Goal: Information Seeking & Learning: Learn about a topic

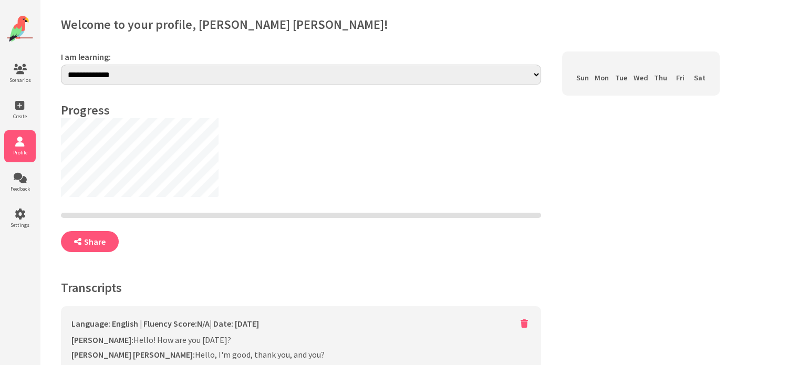
click at [143, 77] on select "**********" at bounding box center [301, 75] width 480 height 20
select select "**"
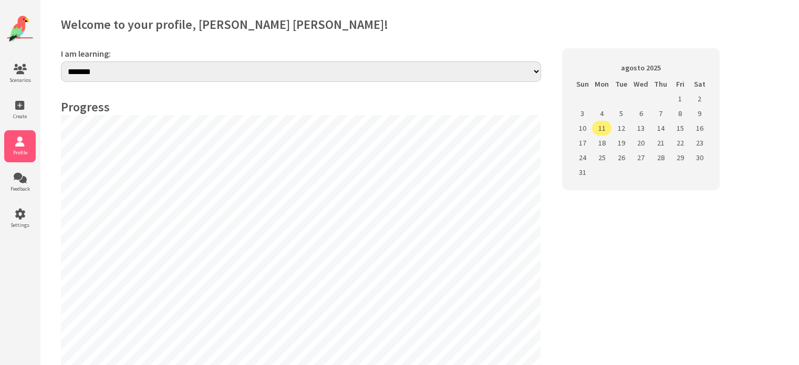
click at [61, 61] on select "**********" at bounding box center [301, 71] width 480 height 20
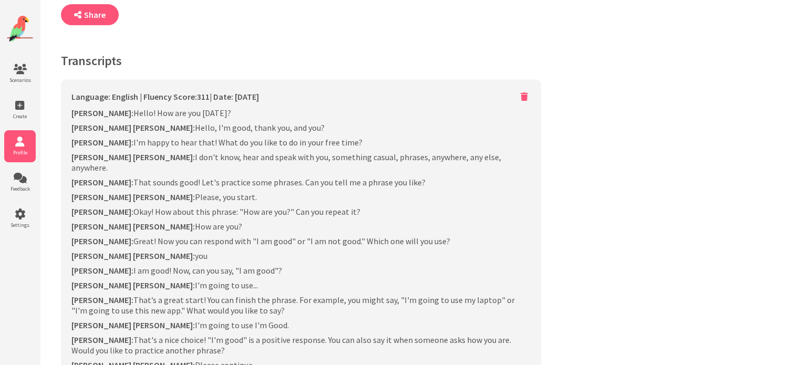
scroll to position [494, 0]
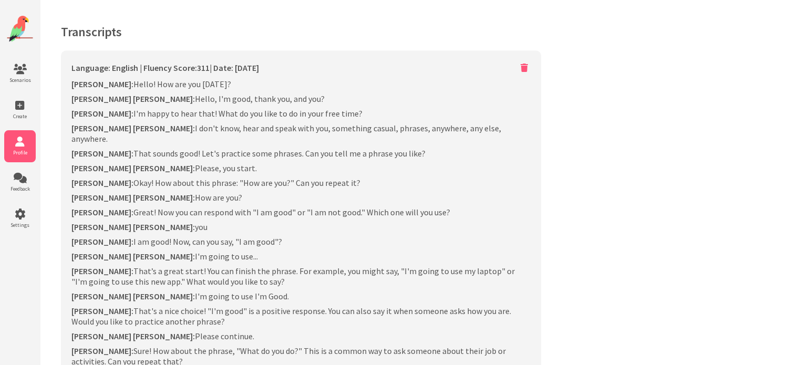
click at [524, 67] on icon at bounding box center [524, 68] width 13 height 14
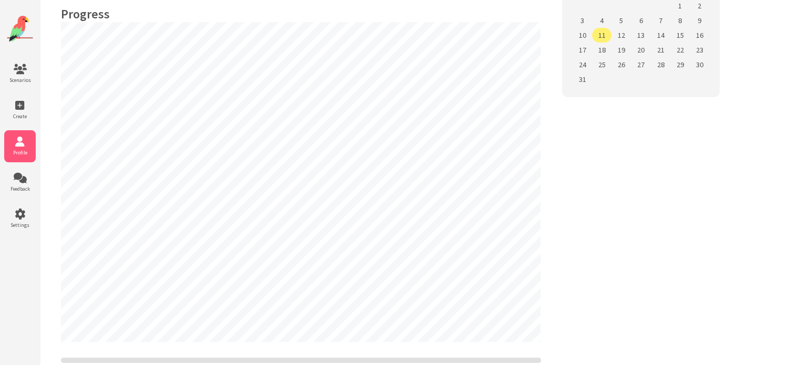
scroll to position [42, 0]
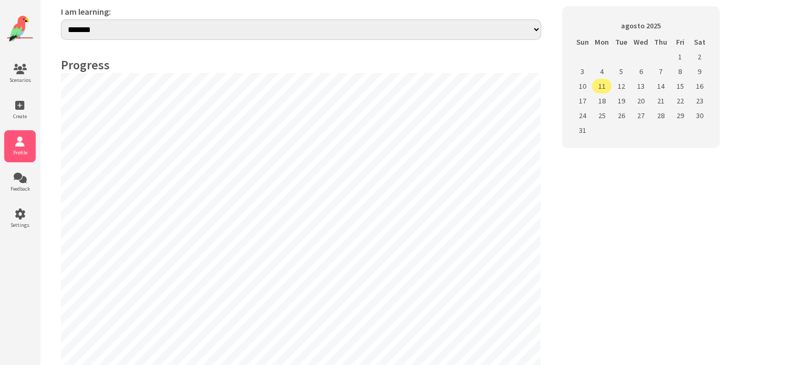
click at [22, 90] on ul "Scenarios Create Profile Feedback Settings" at bounding box center [20, 146] width 32 height 177
click at [21, 79] on span "Scenarios" at bounding box center [20, 80] width 32 height 7
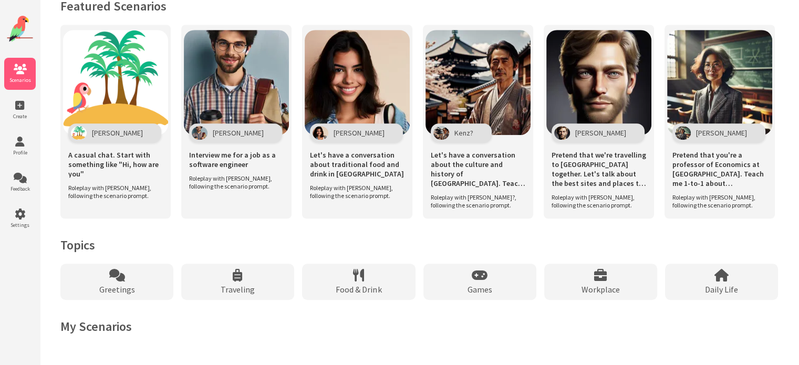
scroll to position [725, 0]
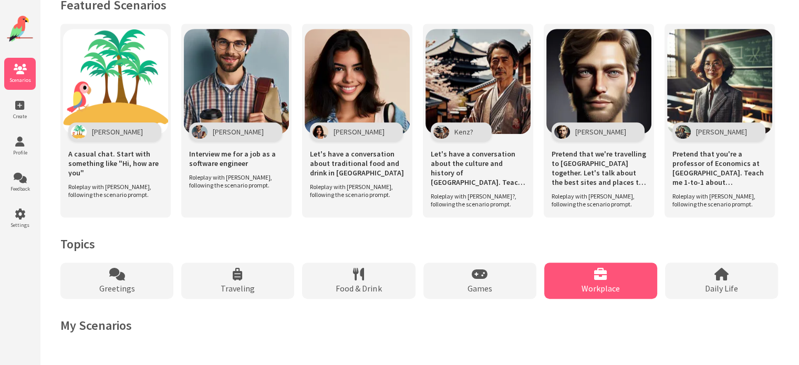
click at [600, 281] on div "Workplace" at bounding box center [600, 281] width 113 height 36
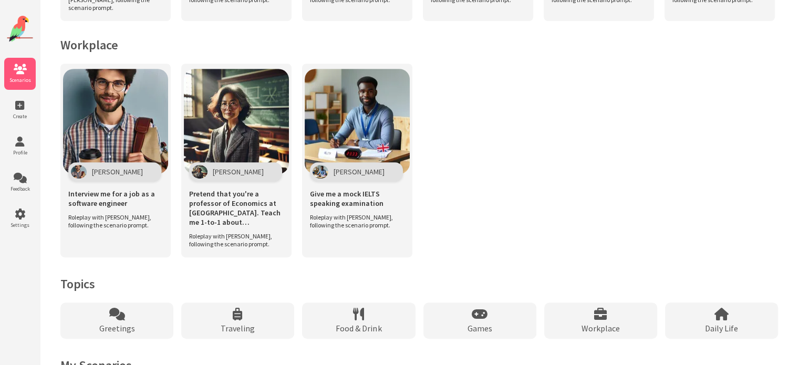
scroll to position [468, 0]
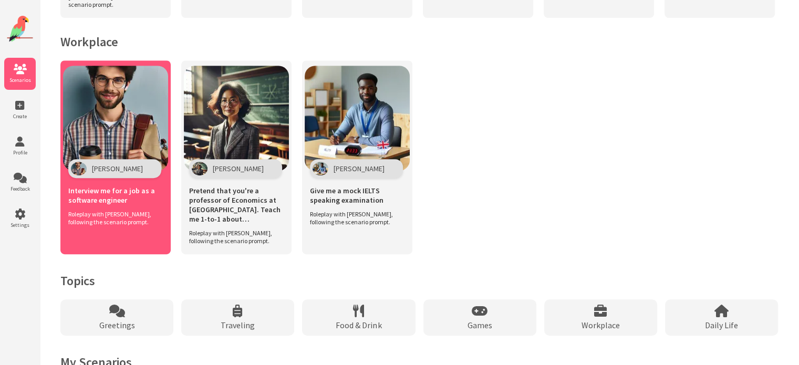
click at [104, 173] on span "Alex" at bounding box center [117, 168] width 51 height 9
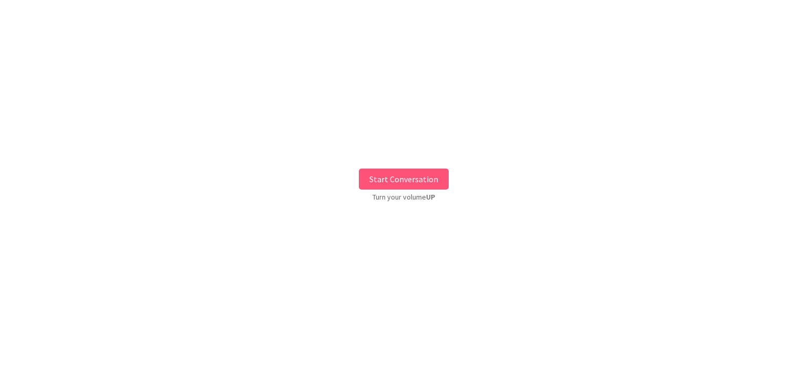
click at [427, 174] on button "Start Conversation" at bounding box center [404, 179] width 90 height 21
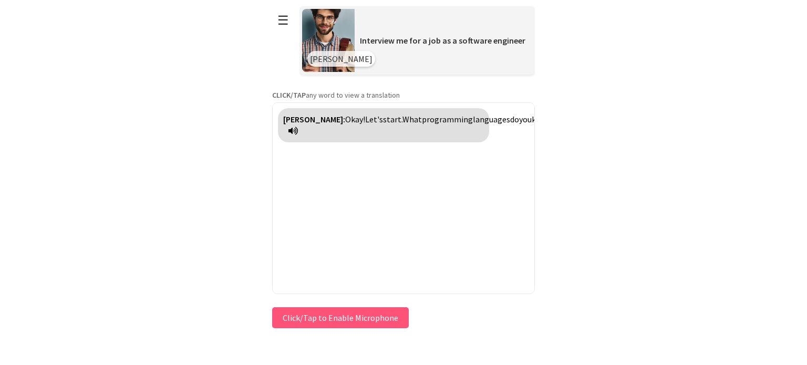
click at [298, 130] on icon at bounding box center [292, 131] width 9 height 8
click at [342, 310] on button "Click/Tap to Enable Microphone" at bounding box center [340, 317] width 137 height 21
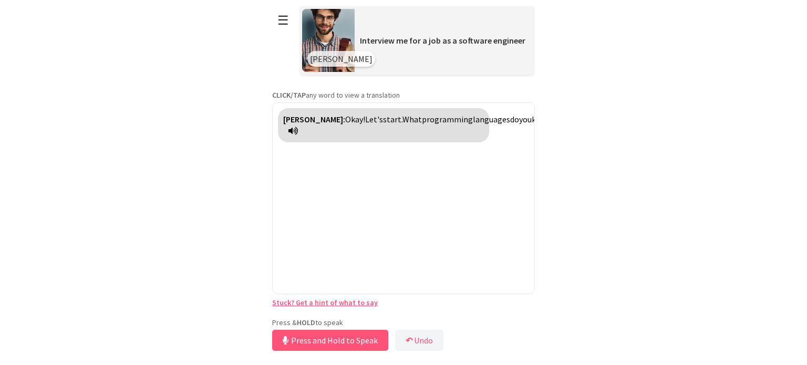
click at [307, 301] on link "Stuck? Get a hint of what to say" at bounding box center [325, 302] width 106 height 9
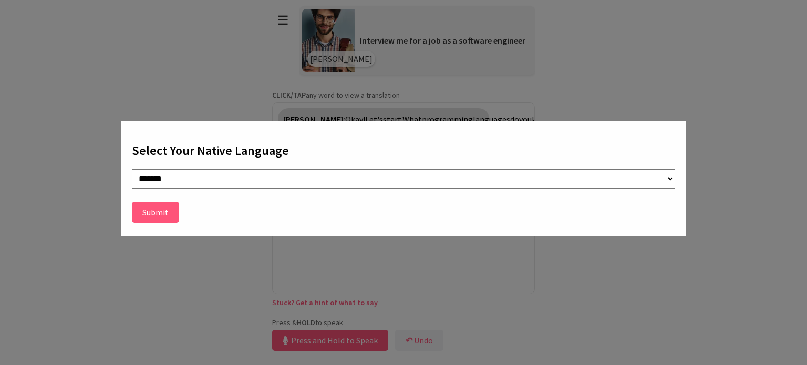
click at [163, 210] on button "Submit" at bounding box center [155, 212] width 47 height 21
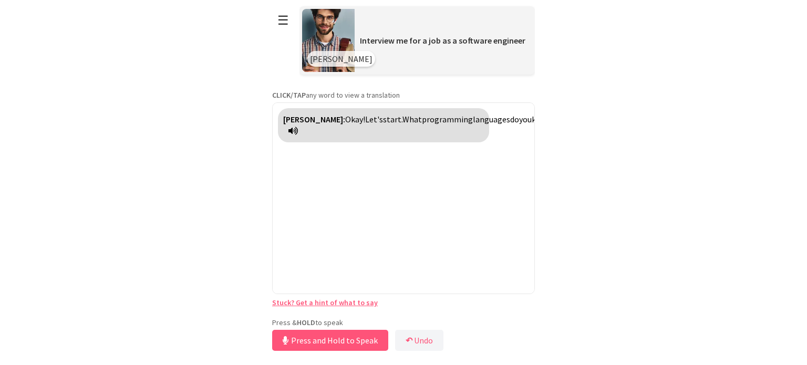
click at [336, 305] on link "Stuck? Get a hint of what to say" at bounding box center [325, 302] width 106 height 9
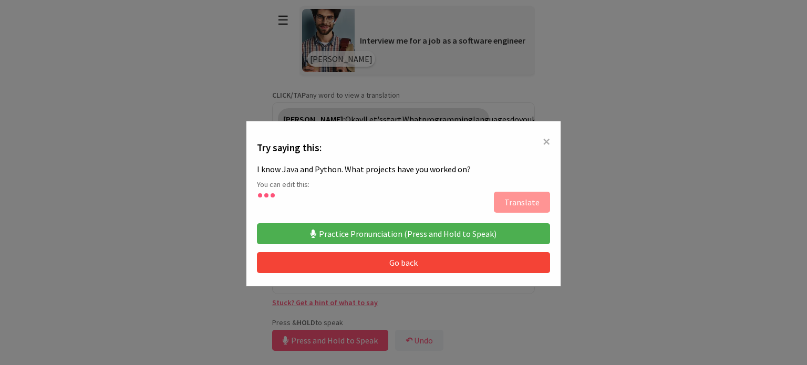
click at [372, 237] on button "Practice Pronunciation (Press and Hold to Speak)" at bounding box center [403, 233] width 293 height 21
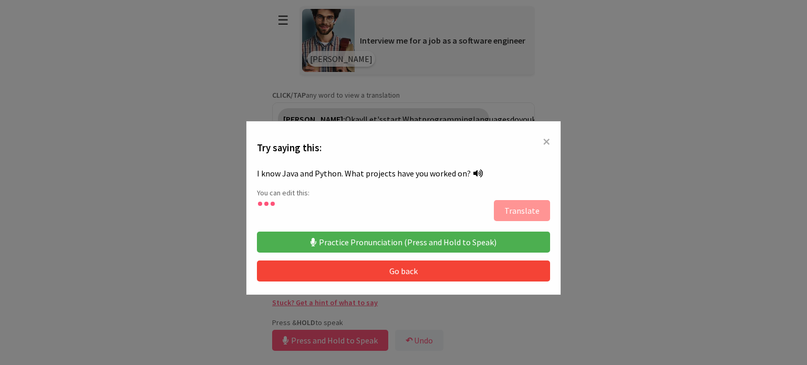
click at [386, 240] on button "Practice Pronunciation (Press and Hold to Speak)" at bounding box center [403, 242] width 293 height 21
click at [418, 239] on button "Practice Pronunciation (Press and Hold to Speak)" at bounding box center [403, 242] width 293 height 21
click at [401, 265] on button "Go back" at bounding box center [403, 270] width 293 height 21
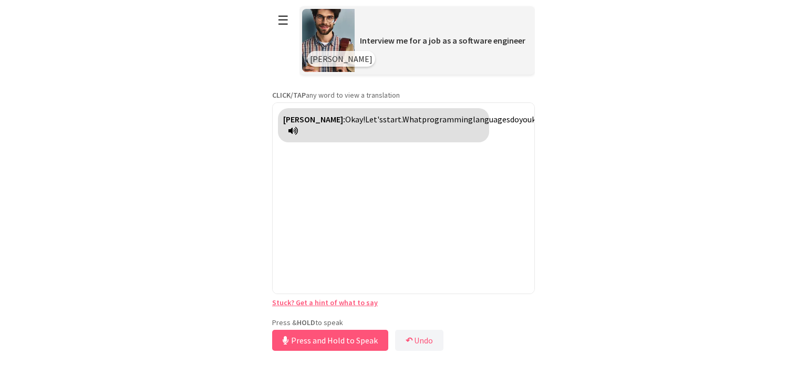
click at [328, 339] on button "Press and Hold to Speak" at bounding box center [330, 340] width 116 height 21
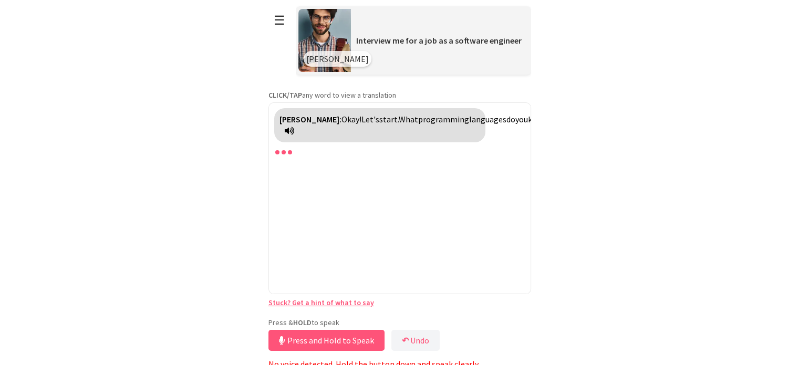
click at [355, 338] on button "Press and Hold to Speak" at bounding box center [326, 340] width 116 height 21
click at [355, 338] on button "Release to Stop Speaking" at bounding box center [324, 340] width 113 height 21
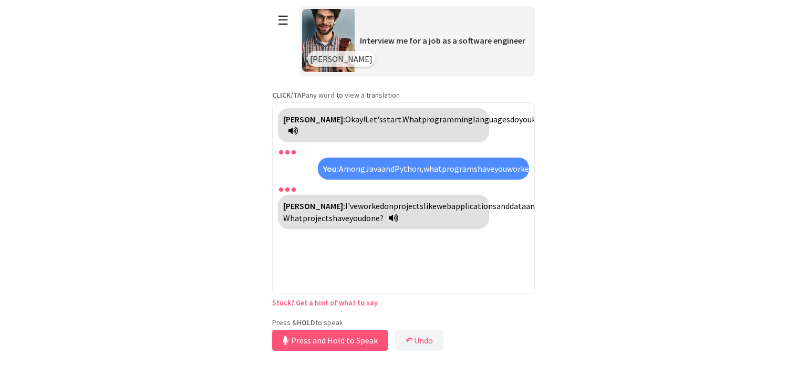
click at [339, 303] on link "Stuck? Get a hint of what to say" at bounding box center [325, 302] width 106 height 9
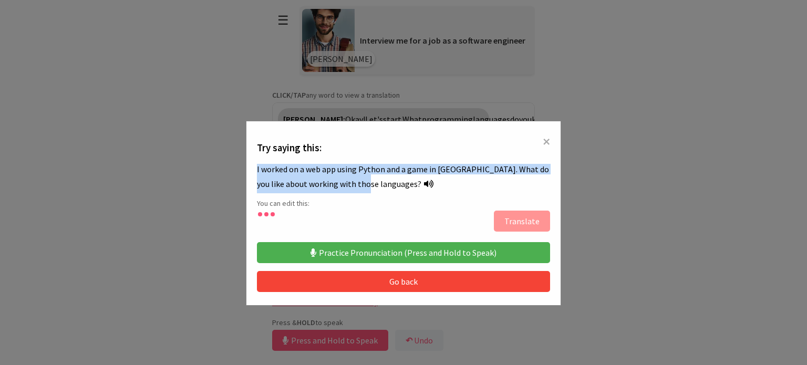
drag, startPoint x: 360, startPoint y: 183, endPoint x: 246, endPoint y: 171, distance: 114.1
click at [246, 171] on div "× Try saying this: I worked on a web app using Python and a game in Java. What …" at bounding box center [403, 213] width 315 height 184
copy div "I worked on a web app using Python and a game in Java. What do you like about w…"
click at [431, 287] on button "Go back" at bounding box center [403, 281] width 293 height 21
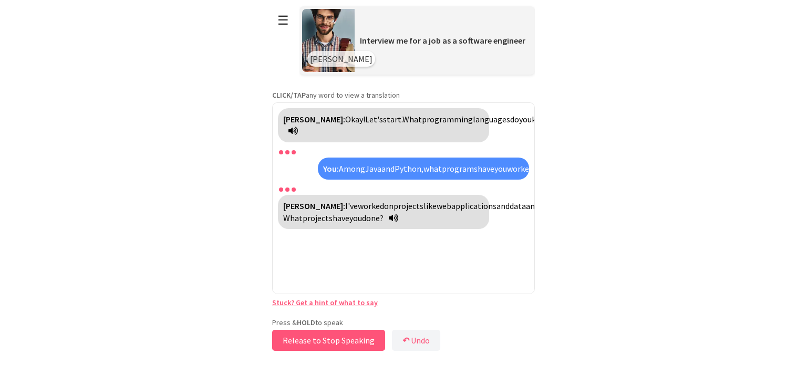
click at [320, 338] on button "Release to Stop Speaking" at bounding box center [328, 340] width 113 height 21
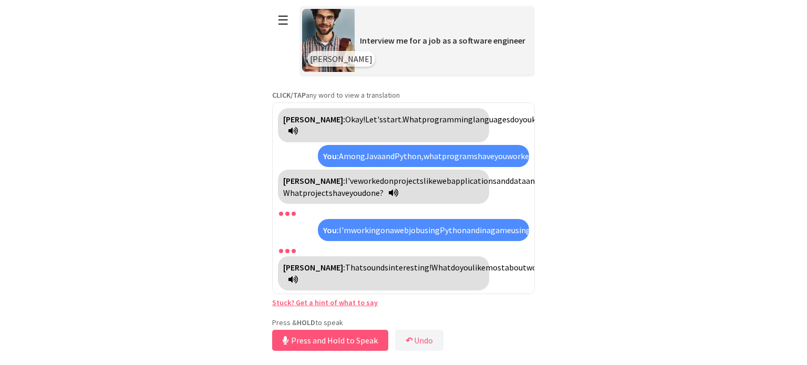
scroll to position [34, 0]
click at [320, 338] on button "Release to Stop Speaking" at bounding box center [328, 340] width 113 height 21
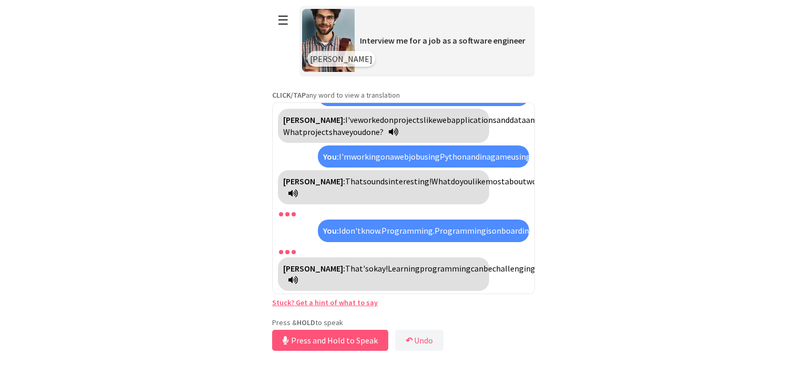
scroll to position [119, 0]
click at [320, 338] on button "Release to Stop Speaking" at bounding box center [328, 340] width 113 height 21
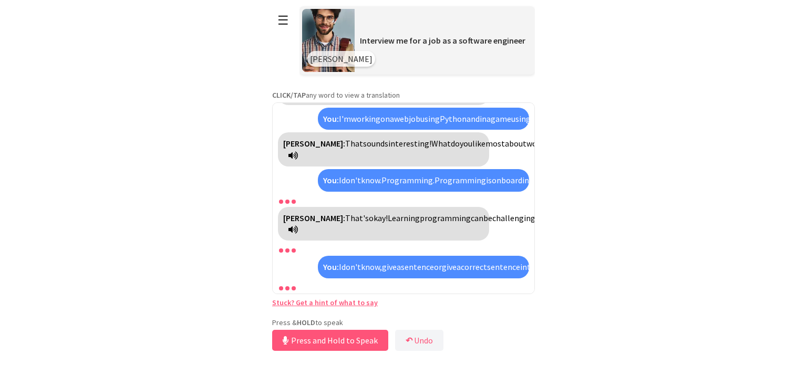
scroll to position [204, 0]
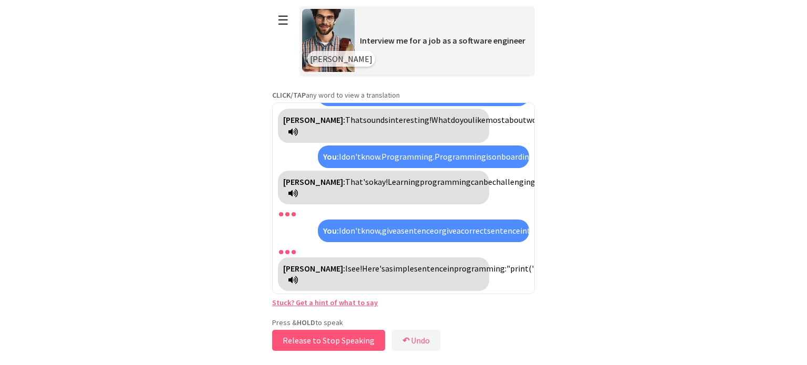
click at [307, 343] on button "Release to Stop Speaking" at bounding box center [328, 340] width 113 height 21
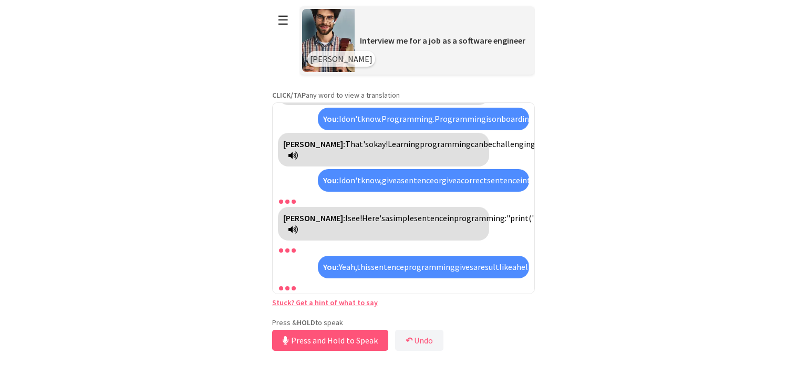
scroll to position [289, 0]
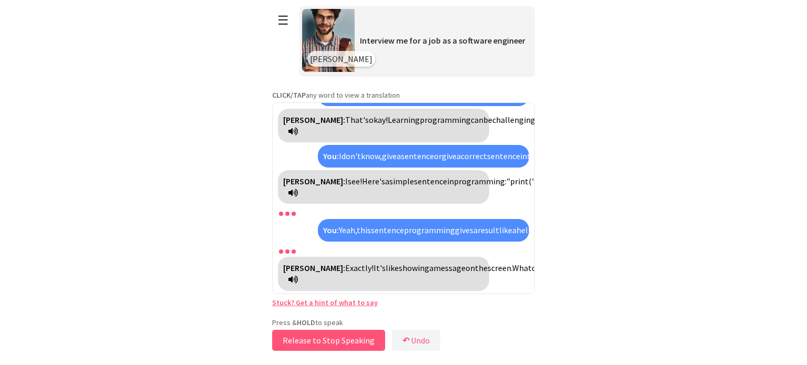
click at [319, 339] on button "Release to Stop Speaking" at bounding box center [328, 340] width 113 height 21
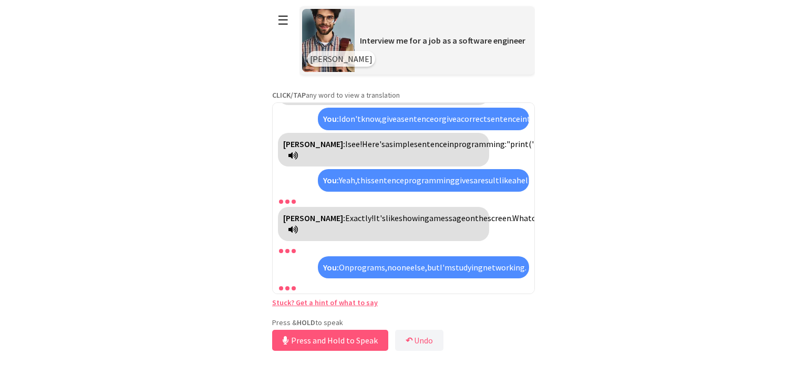
scroll to position [386, 0]
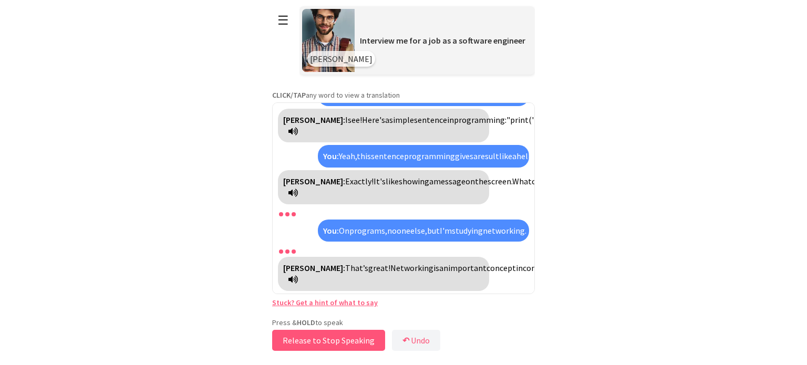
click at [319, 339] on button "Release to Stop Speaking" at bounding box center [328, 340] width 113 height 21
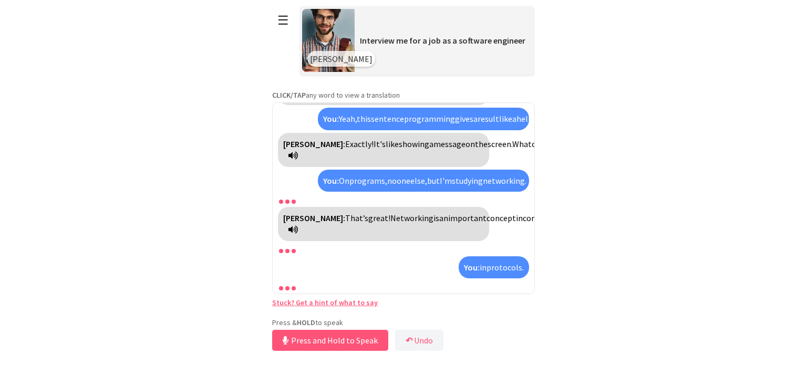
scroll to position [471, 0]
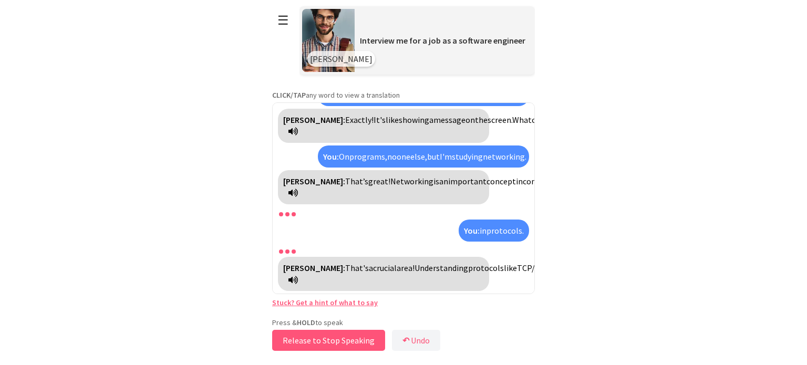
click at [318, 336] on button "Release to Stop Speaking" at bounding box center [328, 340] width 113 height 21
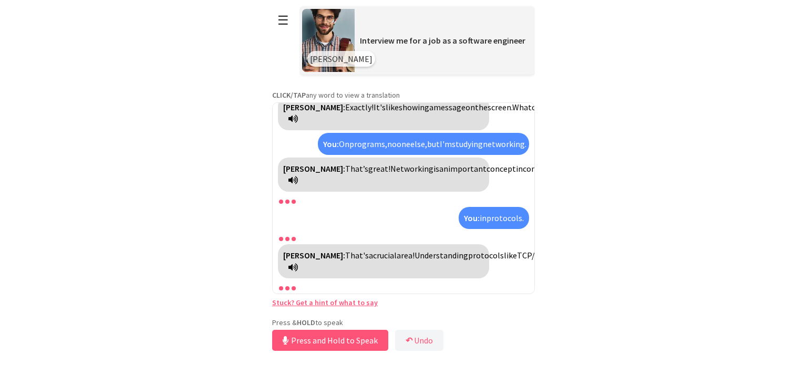
scroll to position [484, 0]
click at [318, 336] on button "Release to Stop Speaking" at bounding box center [328, 340] width 113 height 21
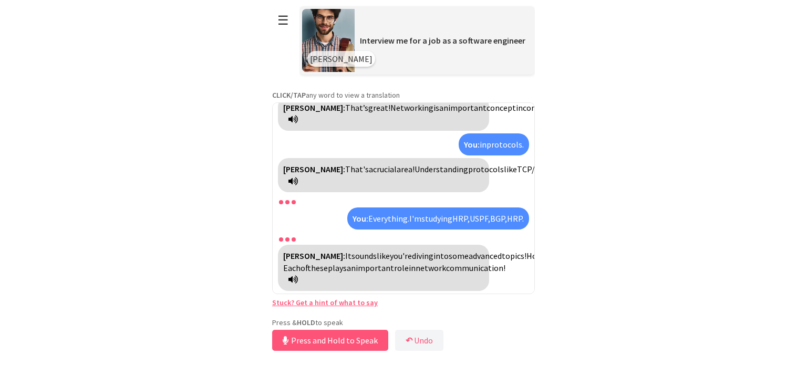
scroll to position [603, 0]
drag, startPoint x: 356, startPoint y: 232, endPoint x: 378, endPoint y: 261, distance: 37.2
click at [378, 261] on div "Alex: It sounds like you're diving into some advanced topics! However, I think …" at bounding box center [383, 268] width 211 height 46
click at [319, 338] on button "Release to Stop Speaking" at bounding box center [328, 340] width 113 height 21
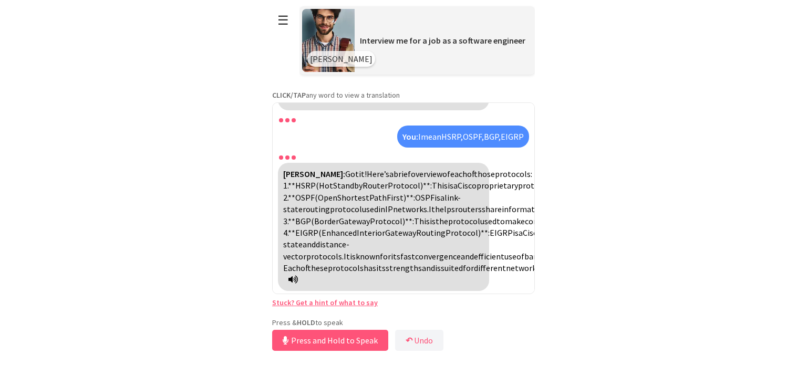
scroll to position [935, 0]
click at [326, 336] on button "Release to Stop Speaking" at bounding box center [328, 340] width 113 height 21
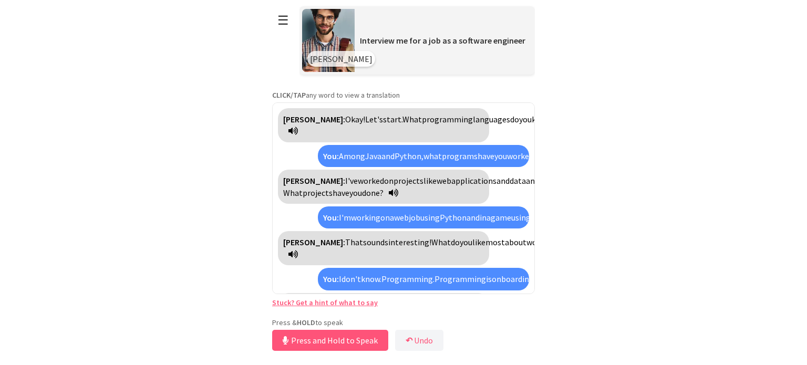
scroll to position [1397, 0]
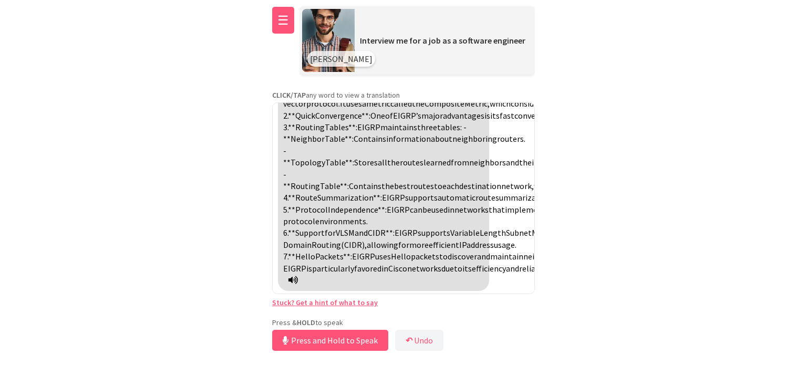
click at [286, 25] on button "☰" at bounding box center [283, 20] width 22 height 27
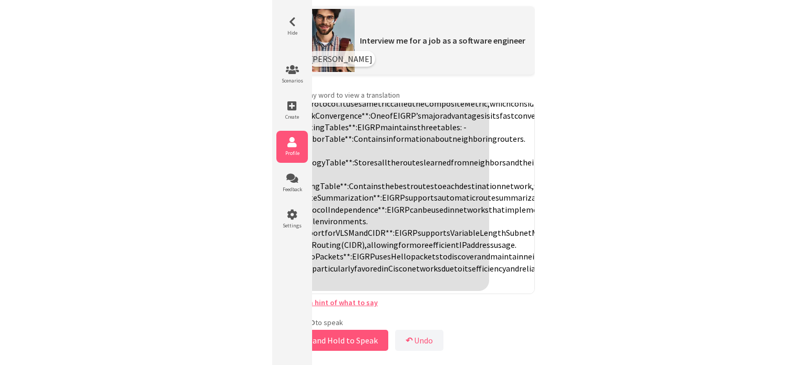
click at [292, 141] on icon at bounding box center [292, 142] width 32 height 11
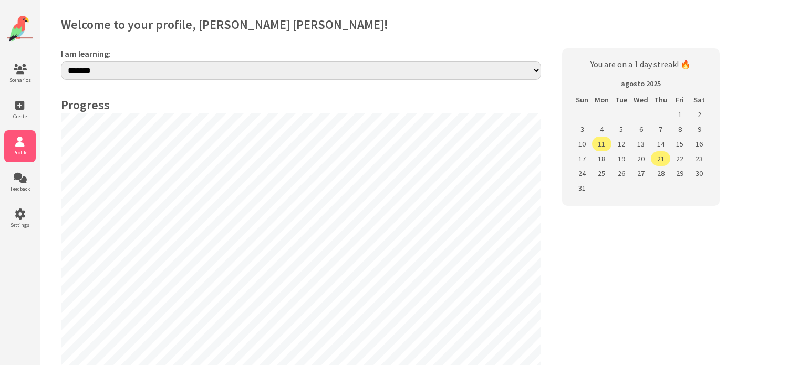
select select "**"
drag, startPoint x: 590, startPoint y: 66, endPoint x: 677, endPoint y: 67, distance: 87.2
click at [677, 67] on p "You are on a 1 day streak! 🔥" at bounding box center [640, 64] width 137 height 11
click at [20, 77] on span "Scenarios" at bounding box center [20, 80] width 32 height 7
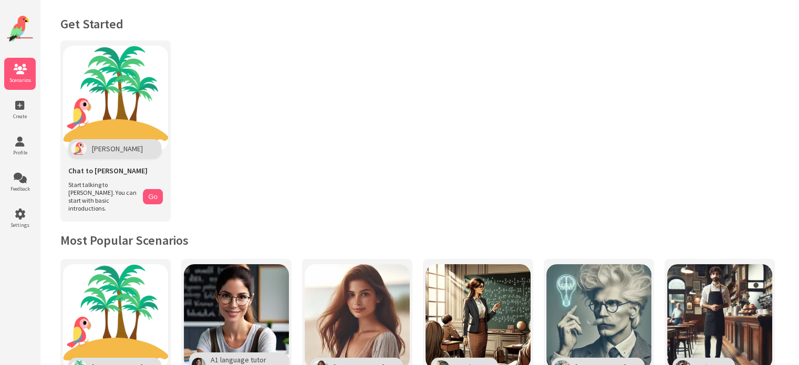
click at [15, 31] on img at bounding box center [20, 29] width 26 height 26
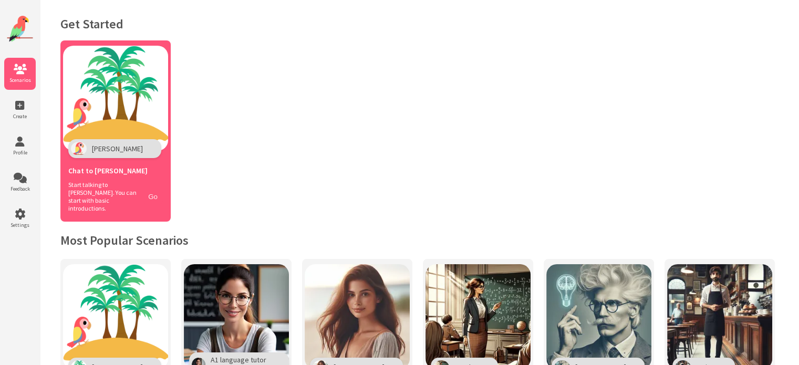
click at [150, 193] on button "Go" at bounding box center [153, 196] width 20 height 15
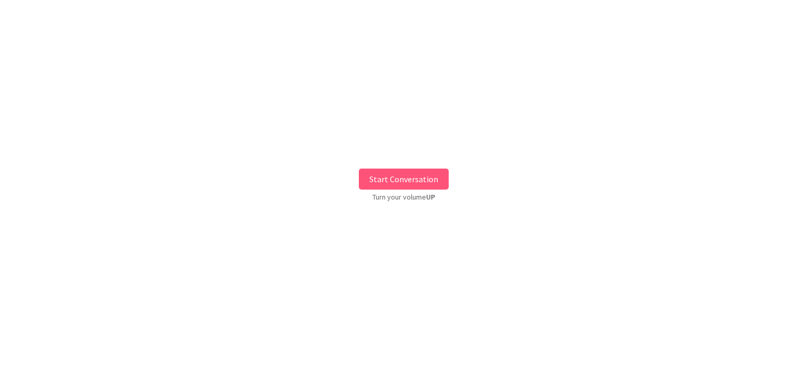
click at [391, 173] on button "Start Conversation" at bounding box center [404, 179] width 90 height 21
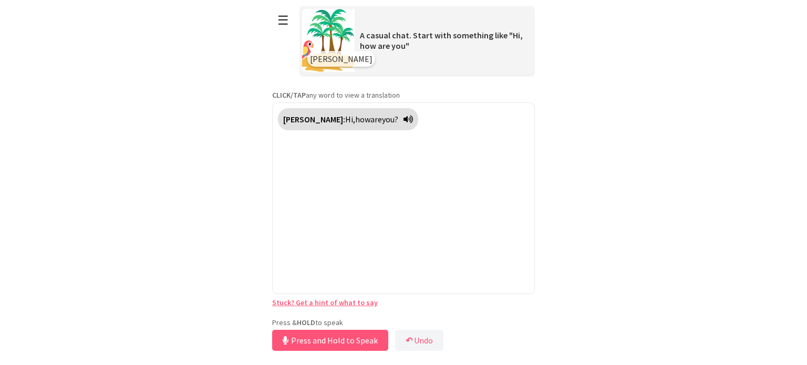
drag, startPoint x: 305, startPoint y: 317, endPoint x: 224, endPoint y: 246, distance: 107.9
click at [224, 246] on html "**********" at bounding box center [403, 182] width 807 height 365
click at [309, 339] on button "Release to Stop Speaking" at bounding box center [328, 340] width 113 height 21
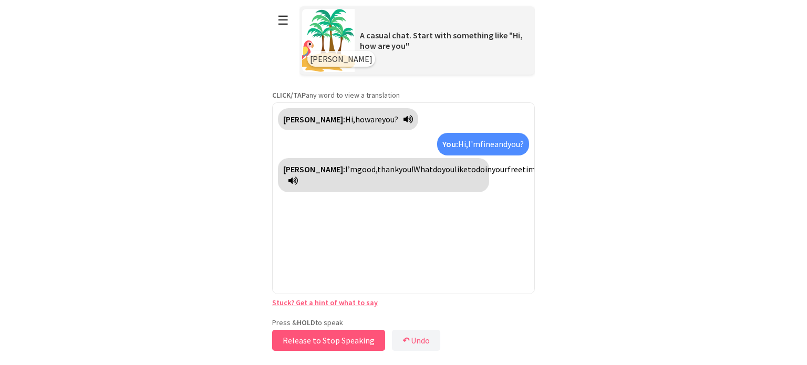
click at [326, 338] on button "Release to Stop Speaking" at bounding box center [328, 340] width 113 height 21
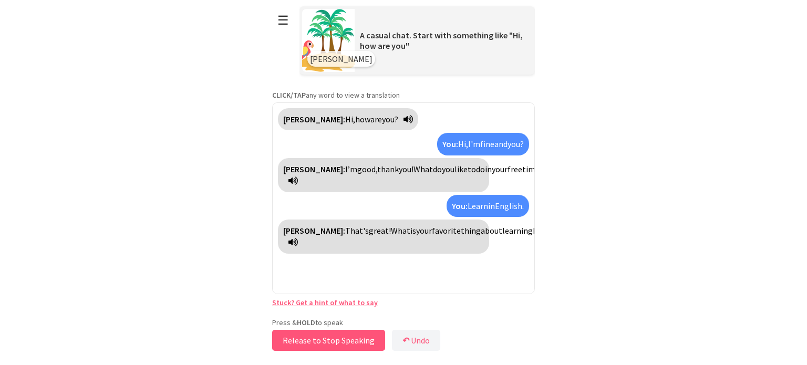
click at [326, 338] on button "Release to Stop Speaking" at bounding box center [328, 340] width 113 height 21
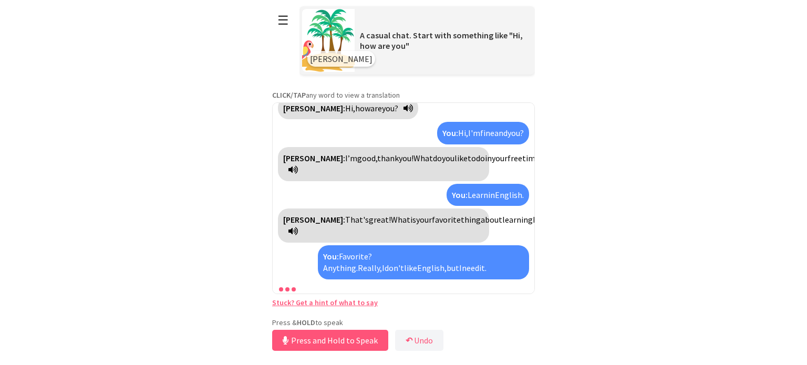
scroll to position [35, 0]
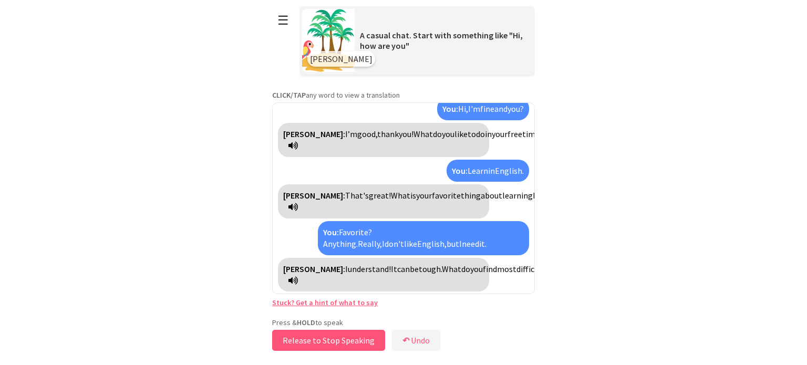
click at [326, 338] on button "Release to Stop Speaking" at bounding box center [328, 340] width 113 height 21
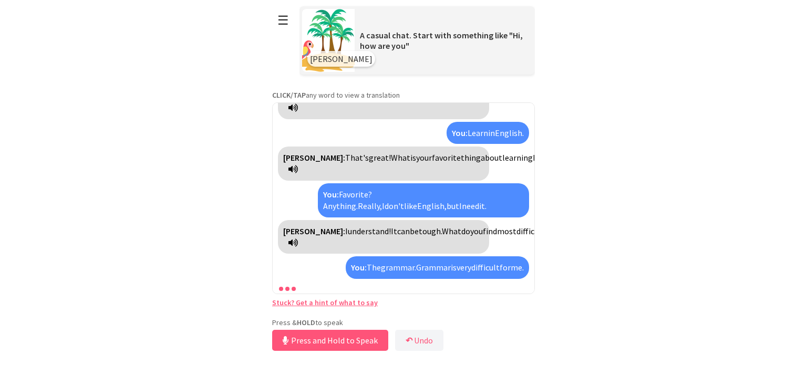
scroll to position [97, 0]
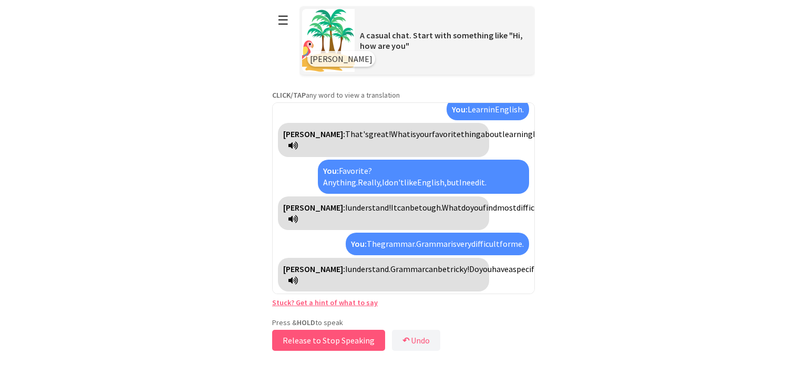
click at [326, 338] on button "Release to Stop Speaking" at bounding box center [328, 340] width 113 height 21
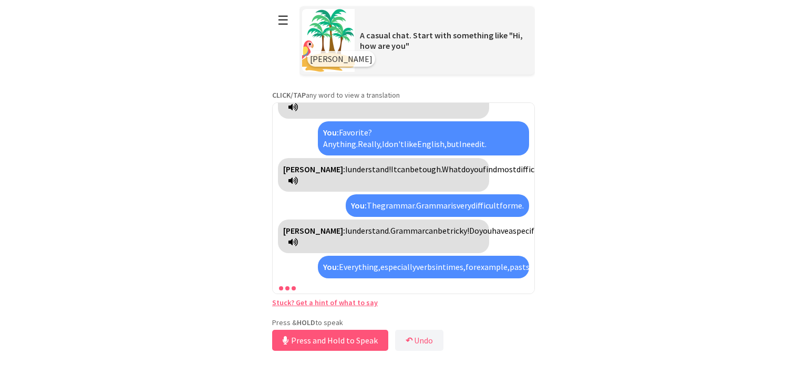
scroll to position [170, 0]
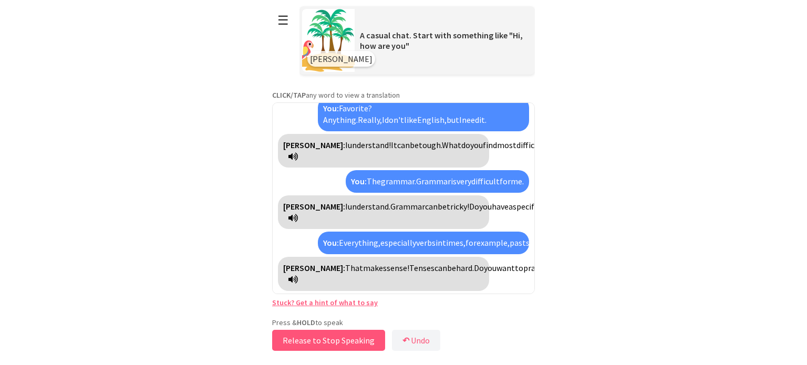
click at [326, 338] on button "Release to Stop Speaking" at bounding box center [328, 340] width 113 height 21
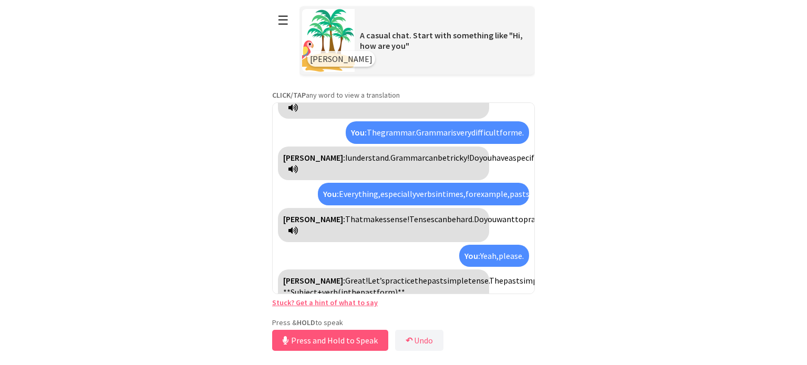
scroll to position [314, 0]
